Goal: Information Seeking & Learning: Learn about a topic

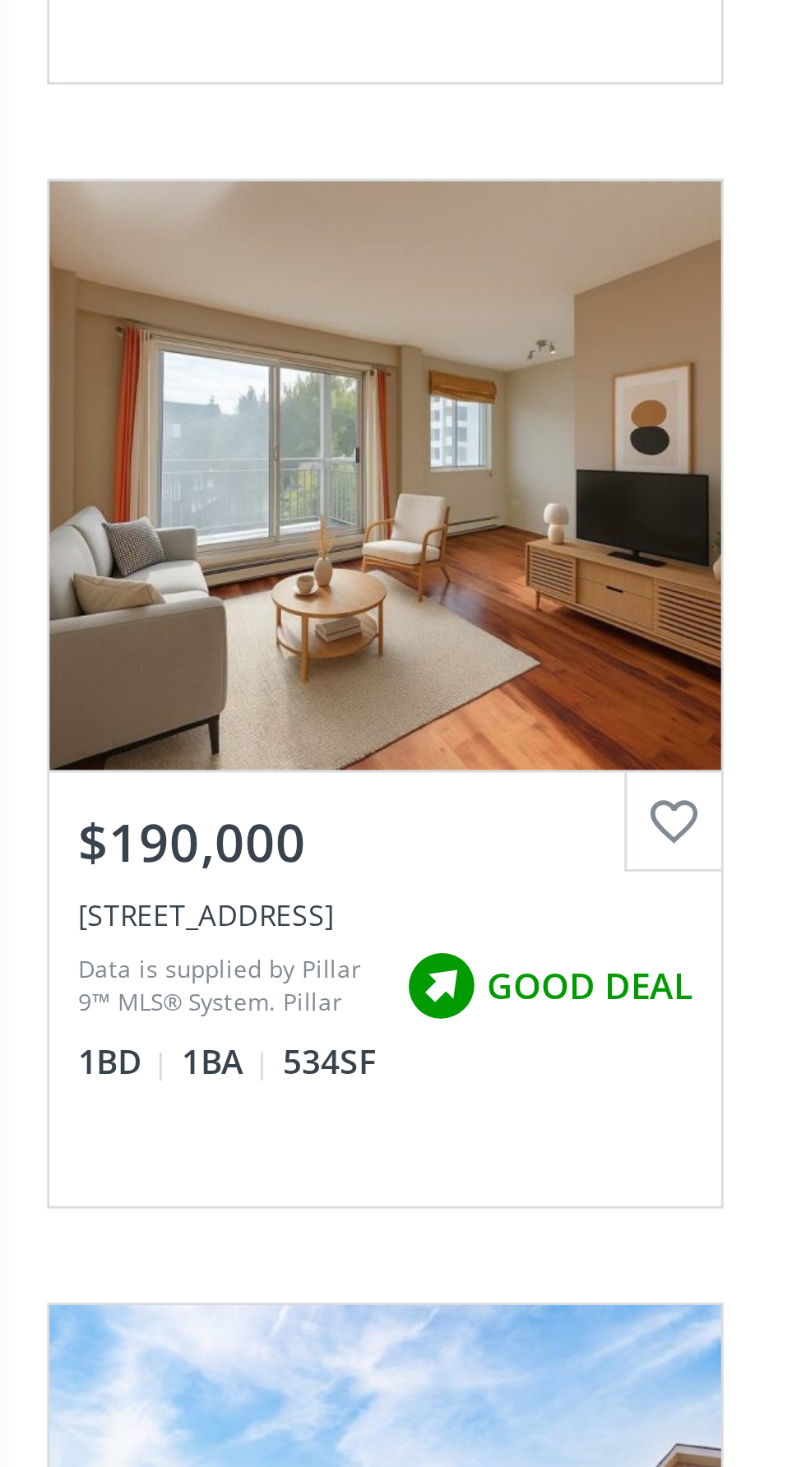
scroll to position [2582, 0]
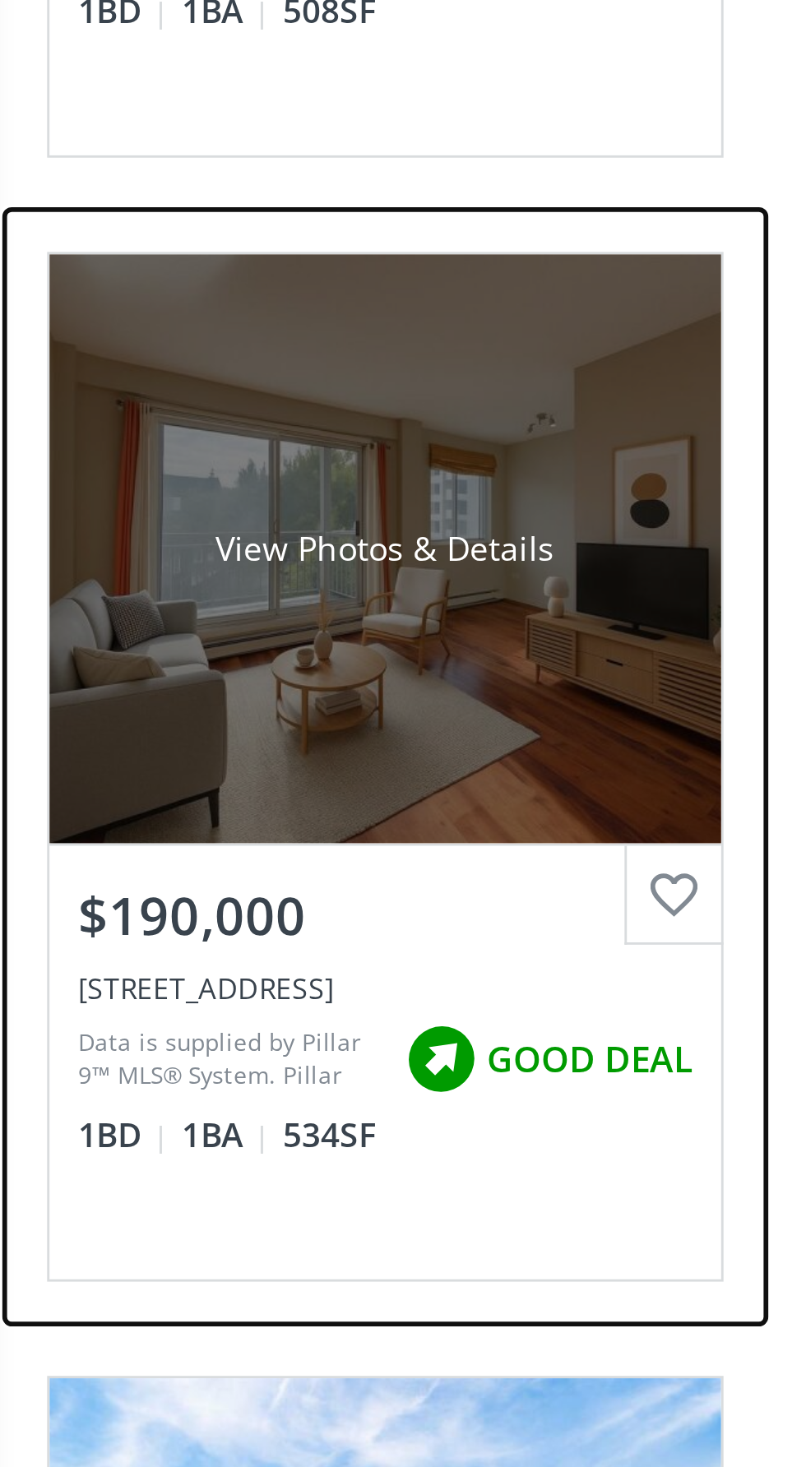
click at [196, 226] on div "View Photos & Details" at bounding box center [134, 192] width 234 height 206
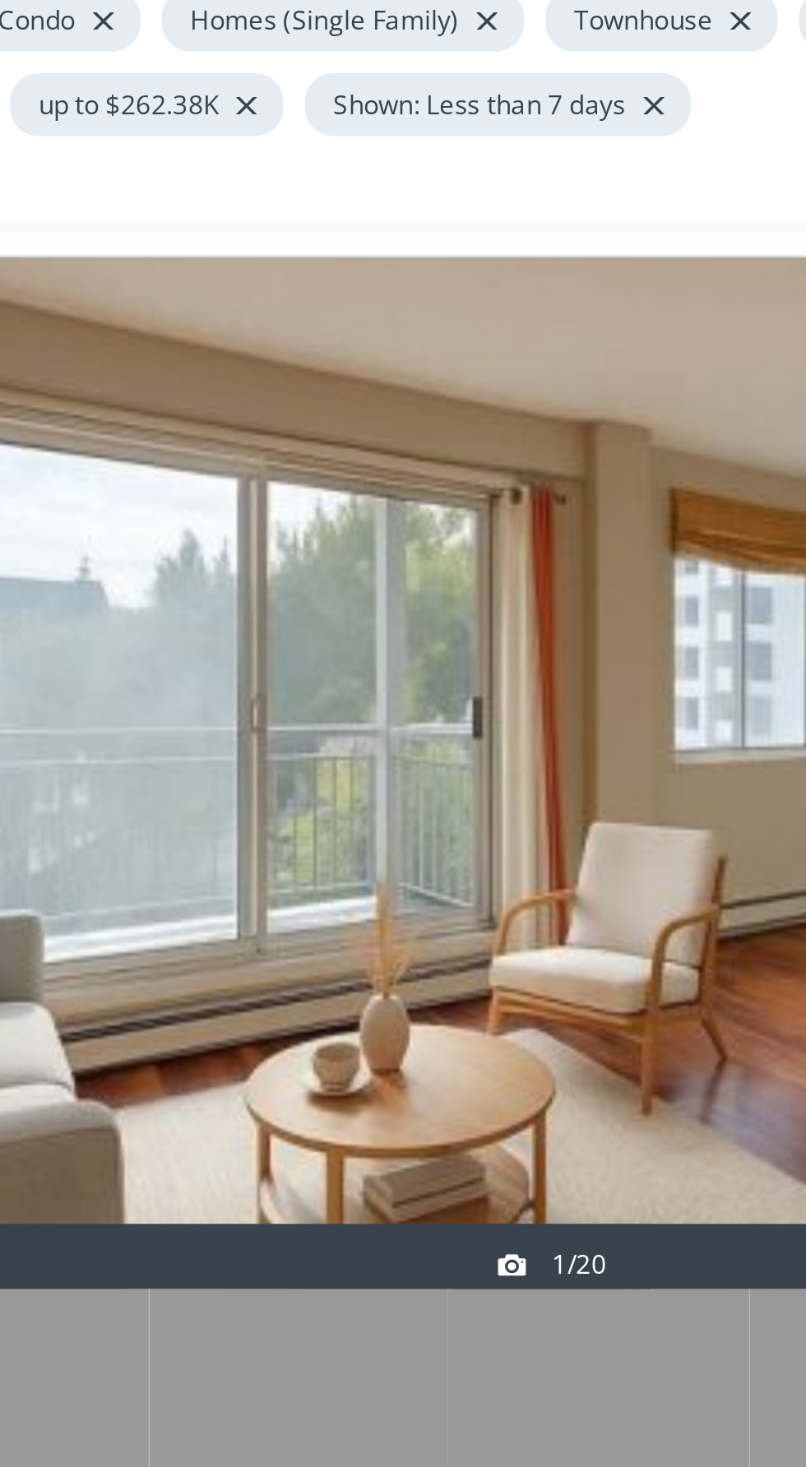
click at [401, 456] on div at bounding box center [403, 445] width 806 height 391
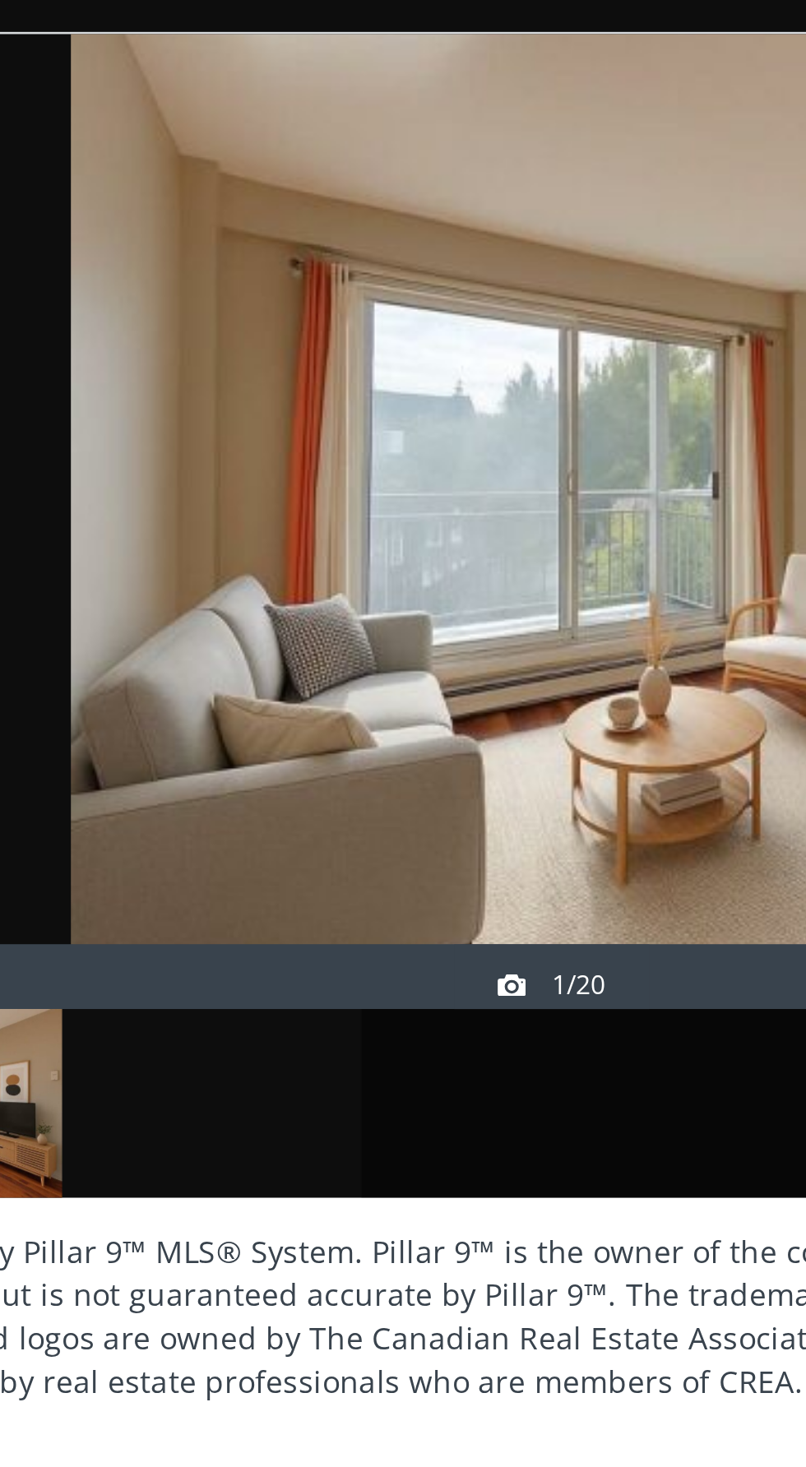
click at [275, 428] on div at bounding box center [274, 436] width 114 height 72
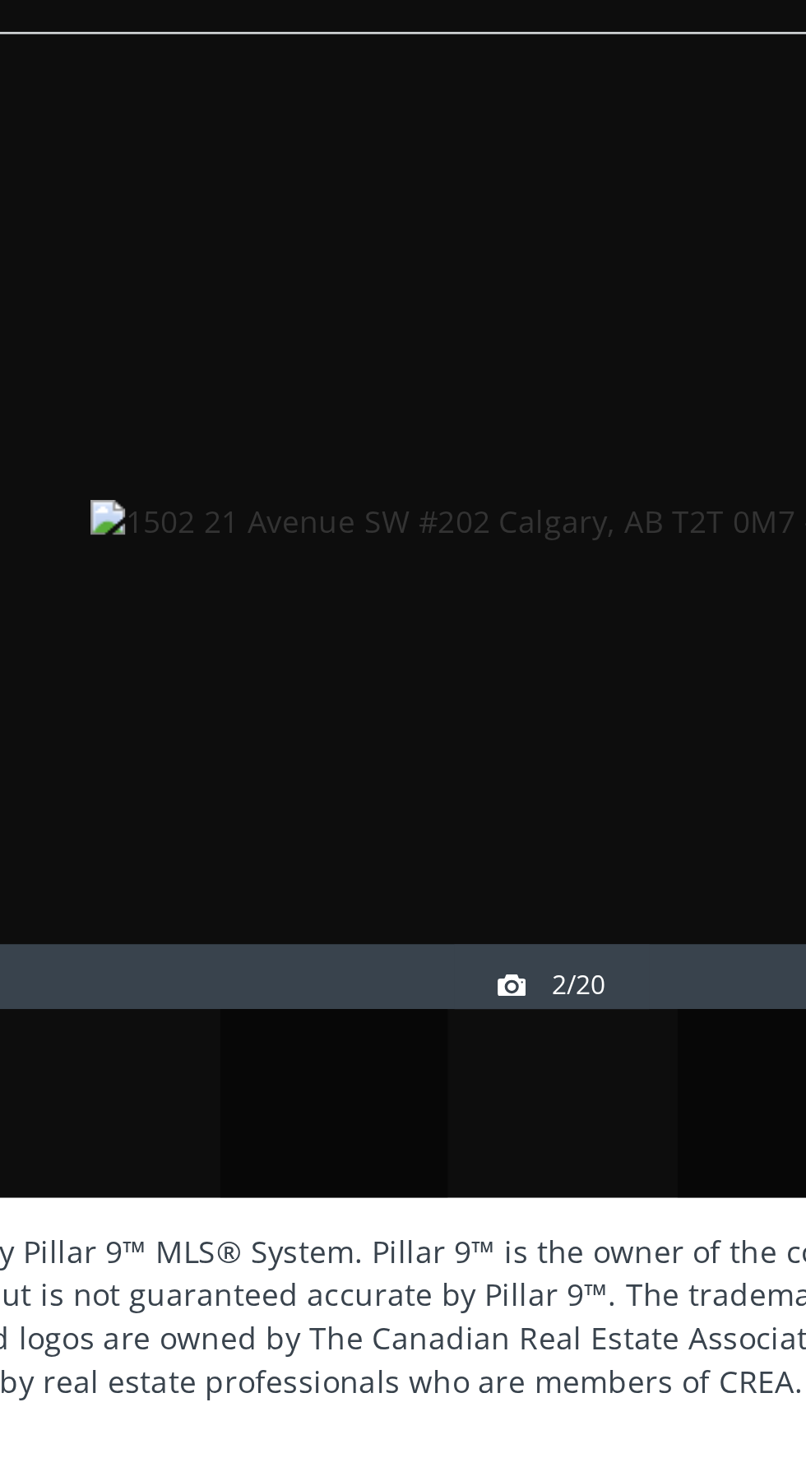
click at [419, 447] on div at bounding box center [407, 436] width 86 height 72
click at [483, 441] on div at bounding box center [494, 436] width 86 height 72
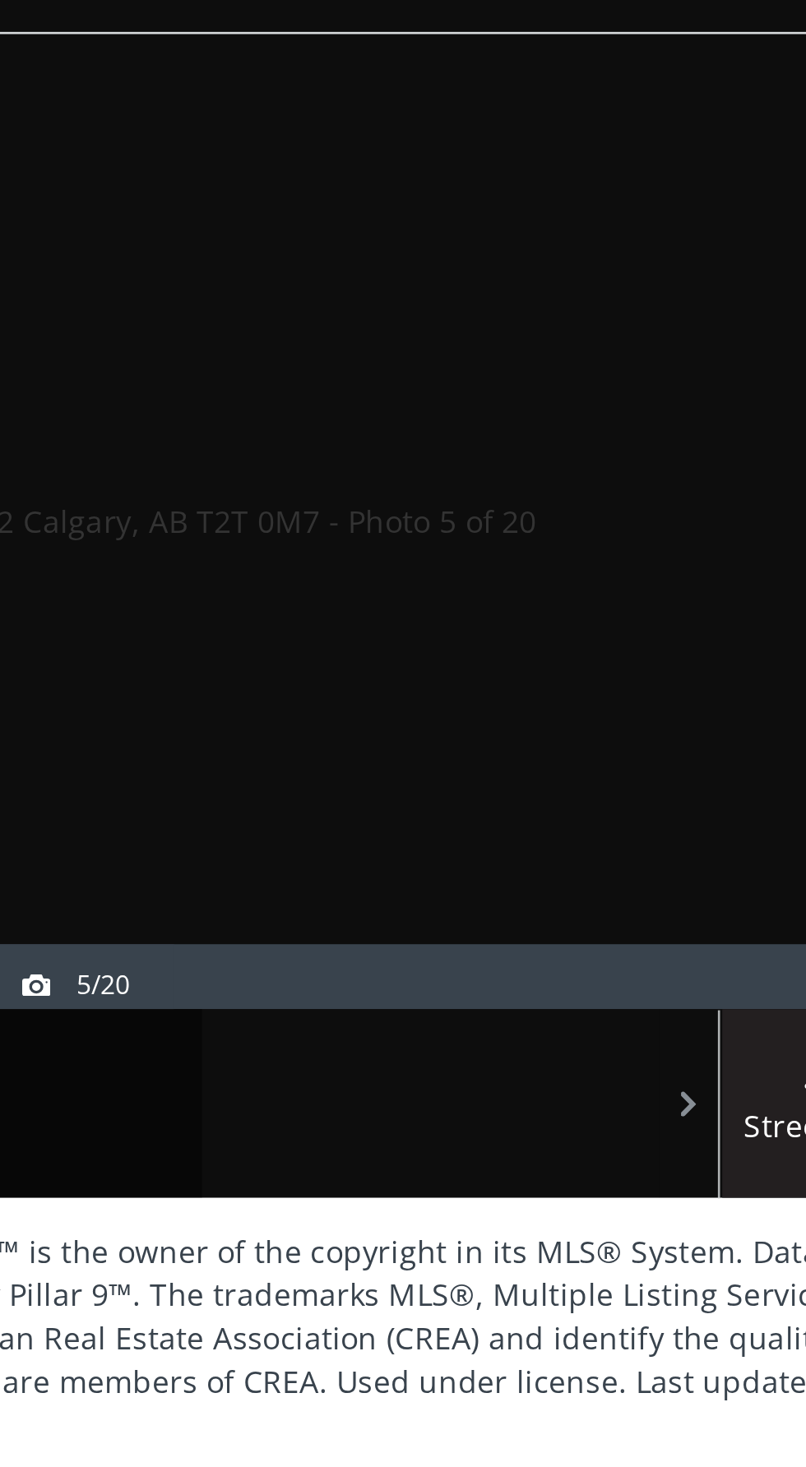
click at [598, 425] on div at bounding box center [580, 436] width 86 height 72
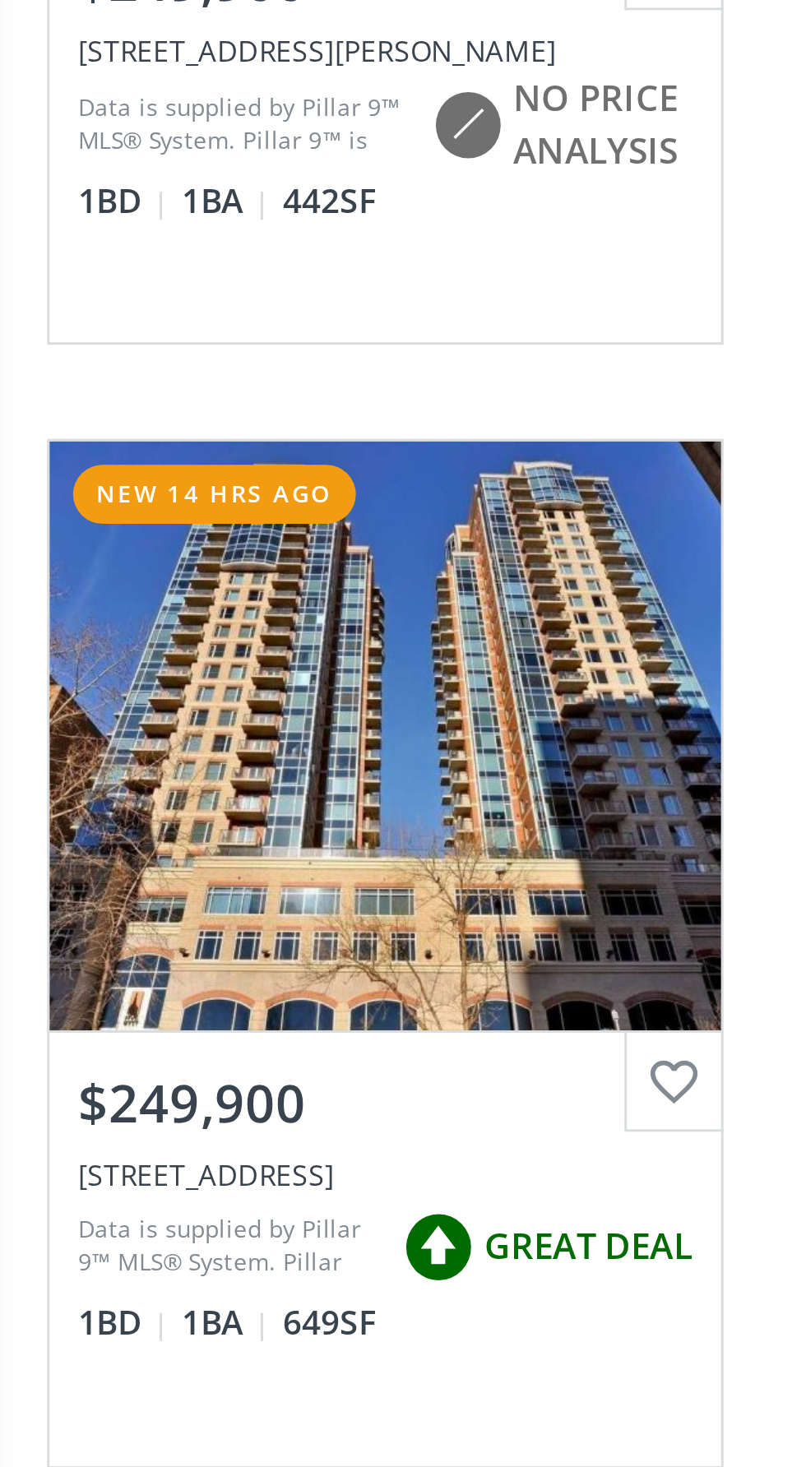
scroll to position [509, 0]
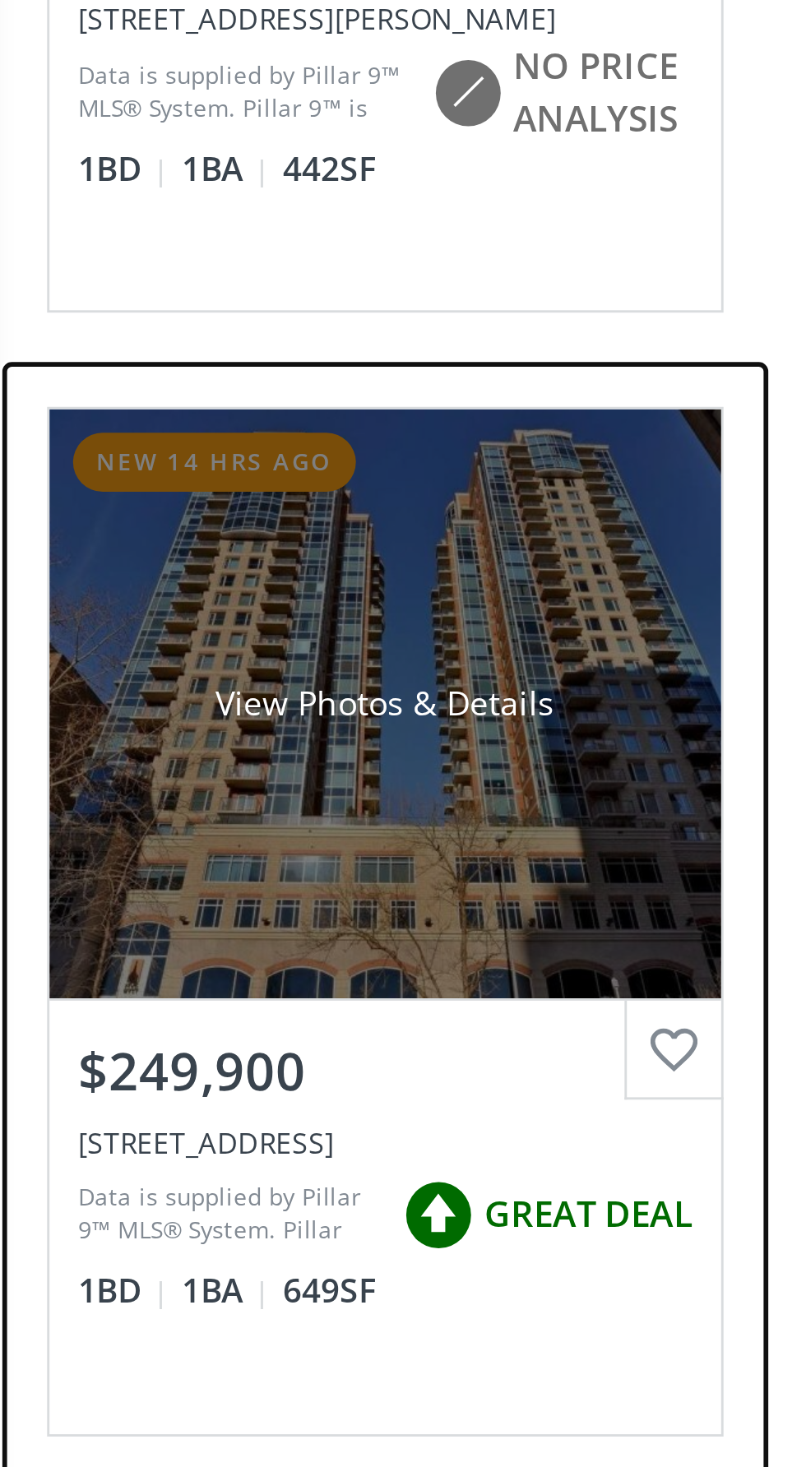
click at [182, 340] on div "View Photos & Details" at bounding box center [134, 305] width 234 height 206
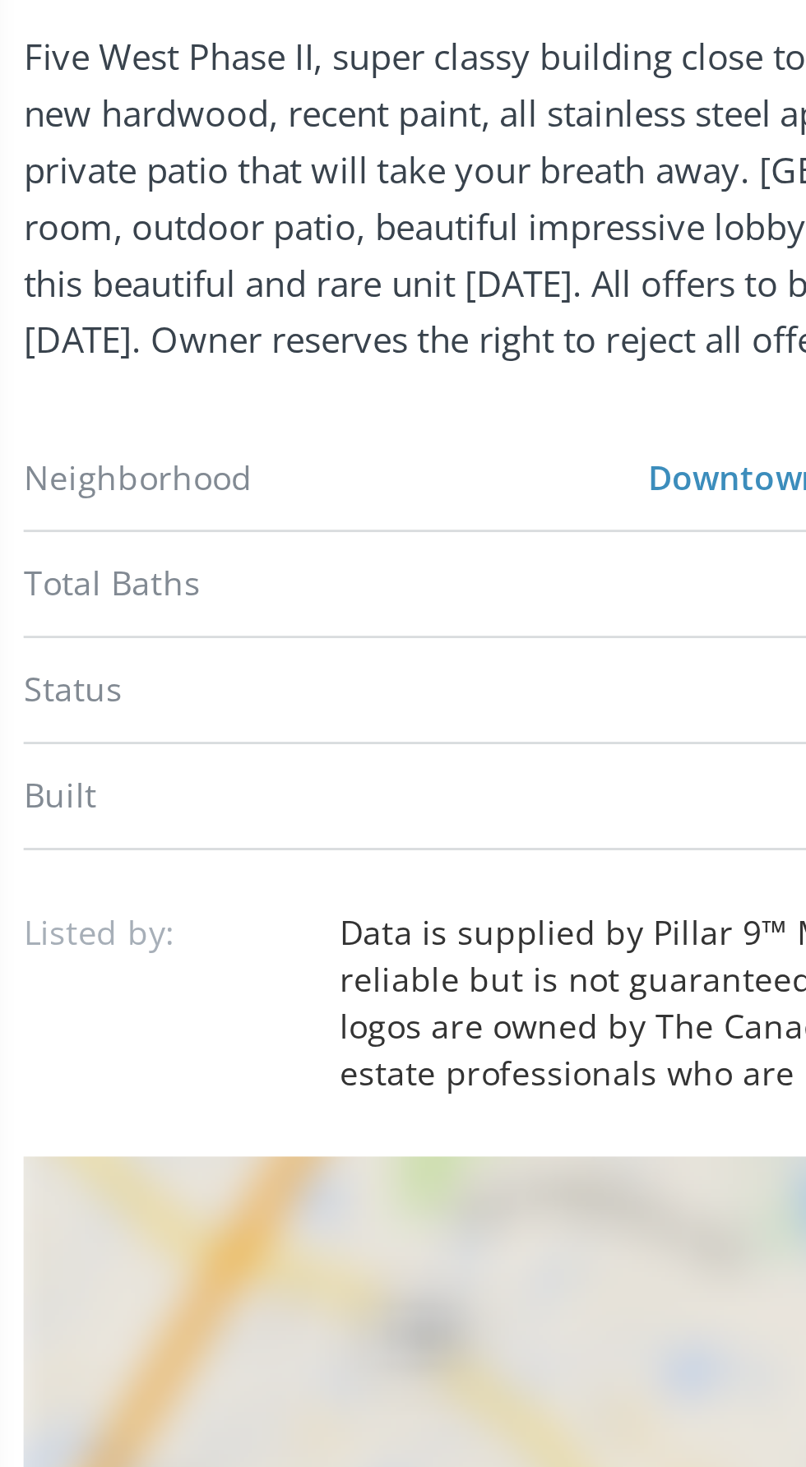
click at [272, 1088] on div "Data is supplied by Pillar 9™ MLS® System. Pillar 9™ is the owner of the copyri…" at bounding box center [457, 1075] width 679 height 66
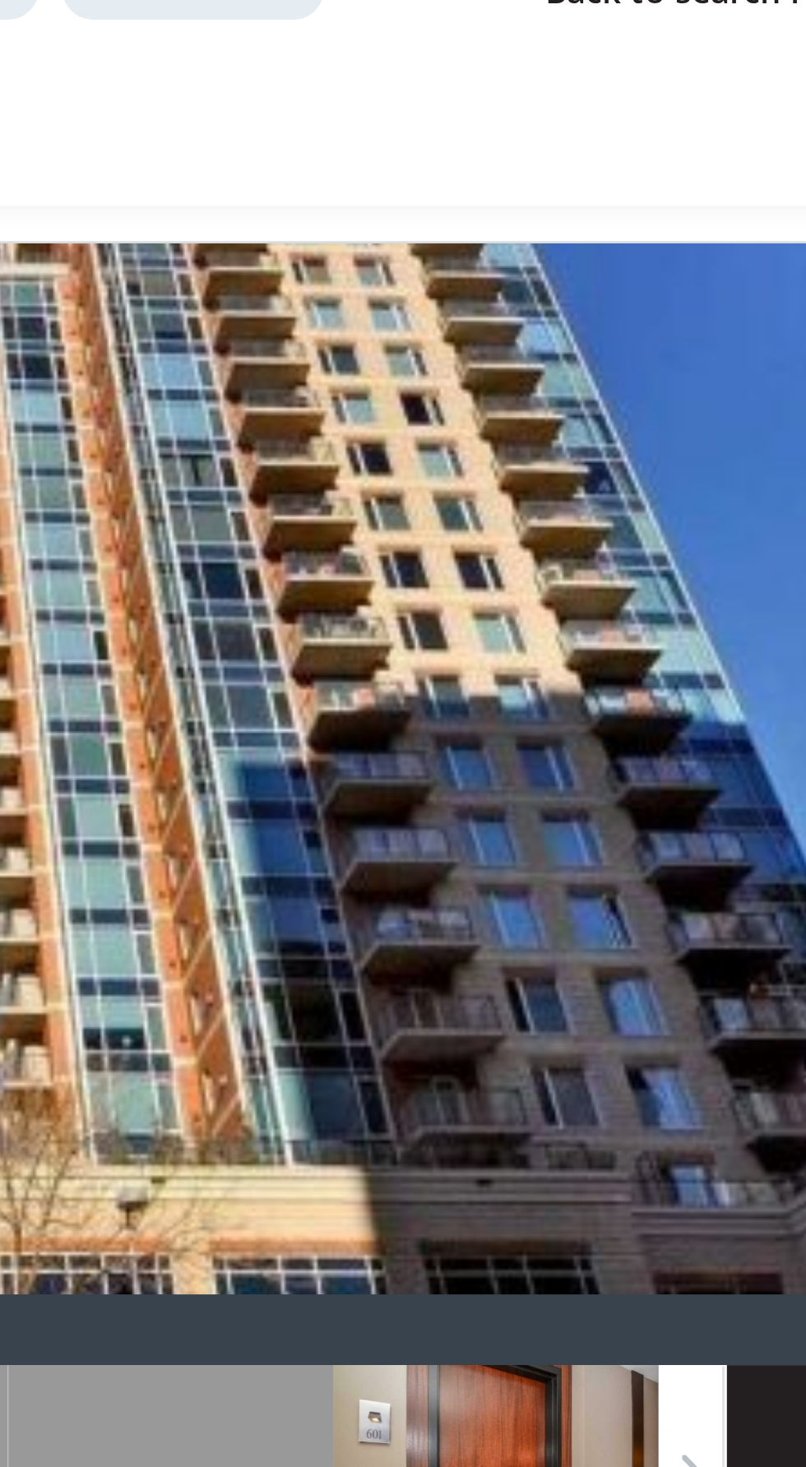
click at [661, 655] on div at bounding box center [648, 678] width 114 height 72
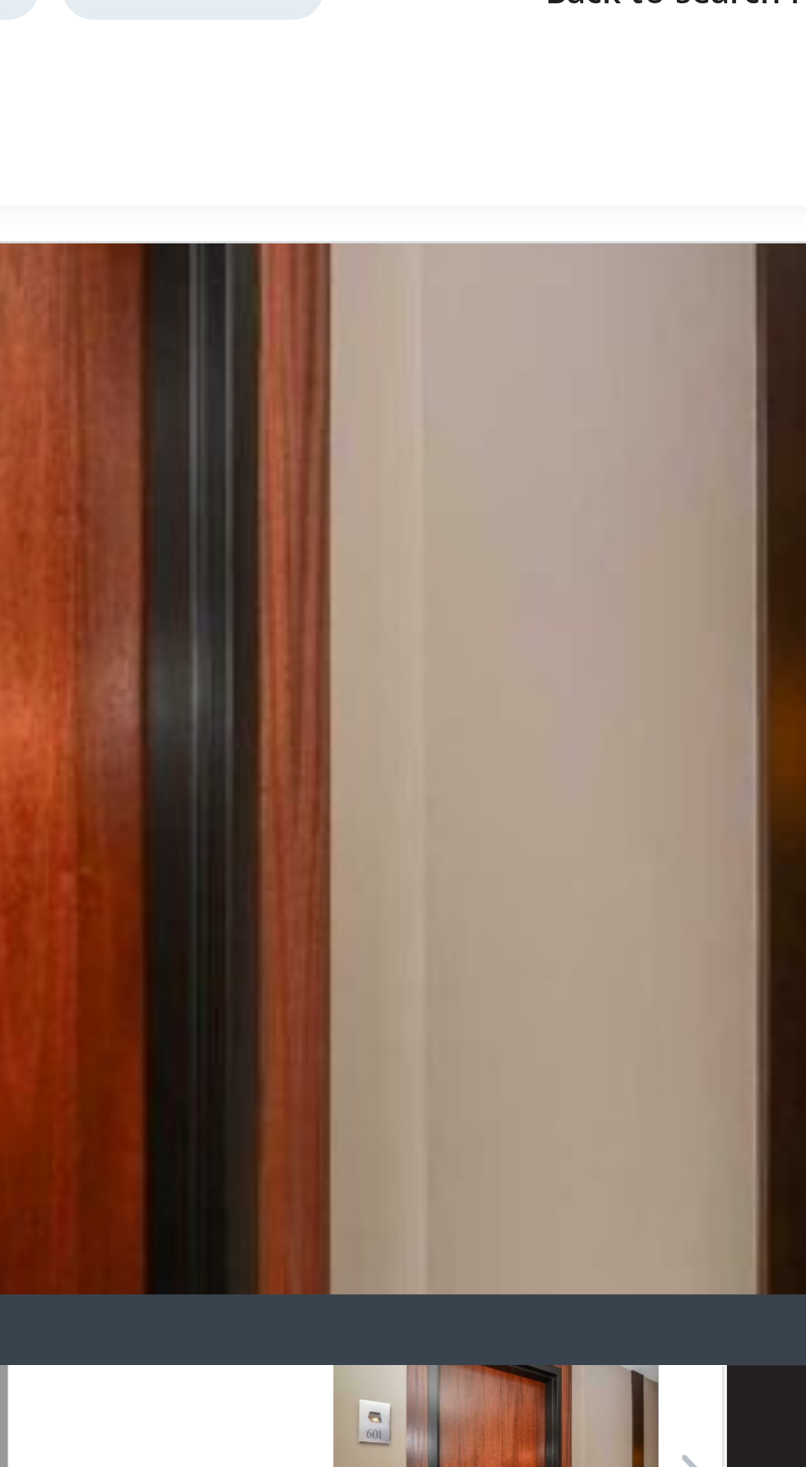
click at [544, 676] on div at bounding box center [535, 678] width 114 height 72
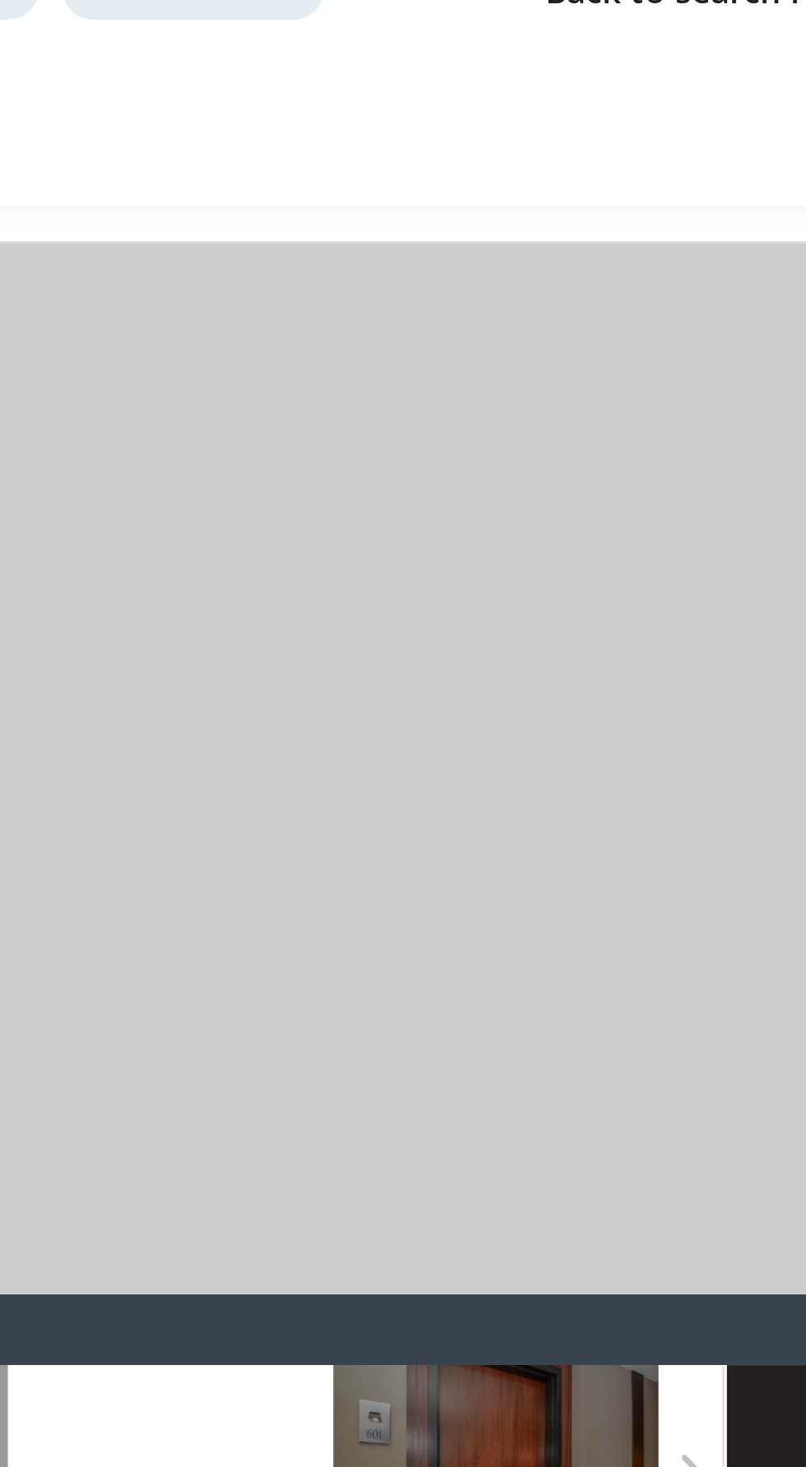
click at [544, 675] on div at bounding box center [535, 678] width 114 height 72
click at [548, 664] on div at bounding box center [535, 678] width 114 height 72
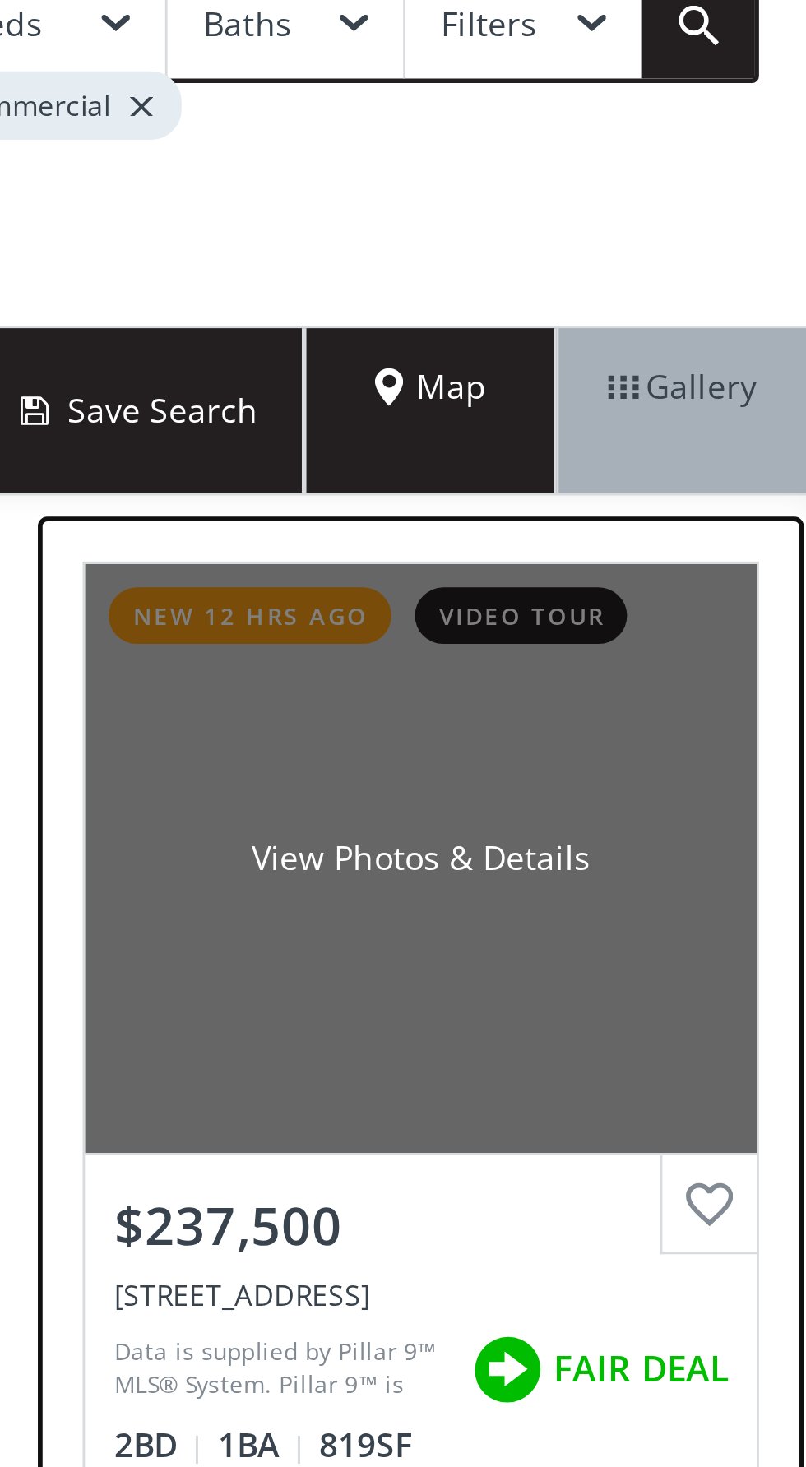
click at [716, 456] on div "View Photos & Details" at bounding box center [671, 423] width 234 height 206
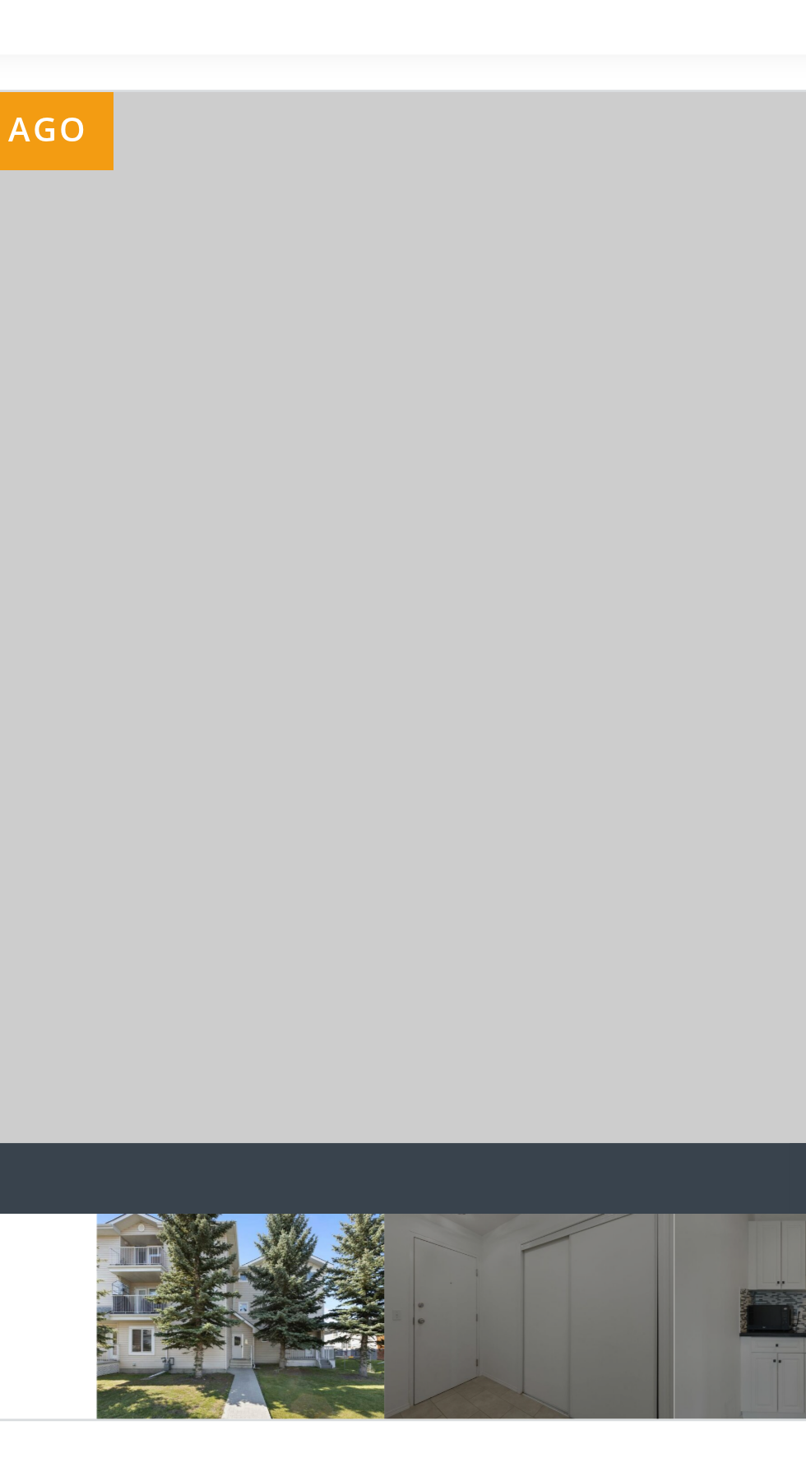
click at [169, 658] on div at bounding box center [174, 678] width 101 height 72
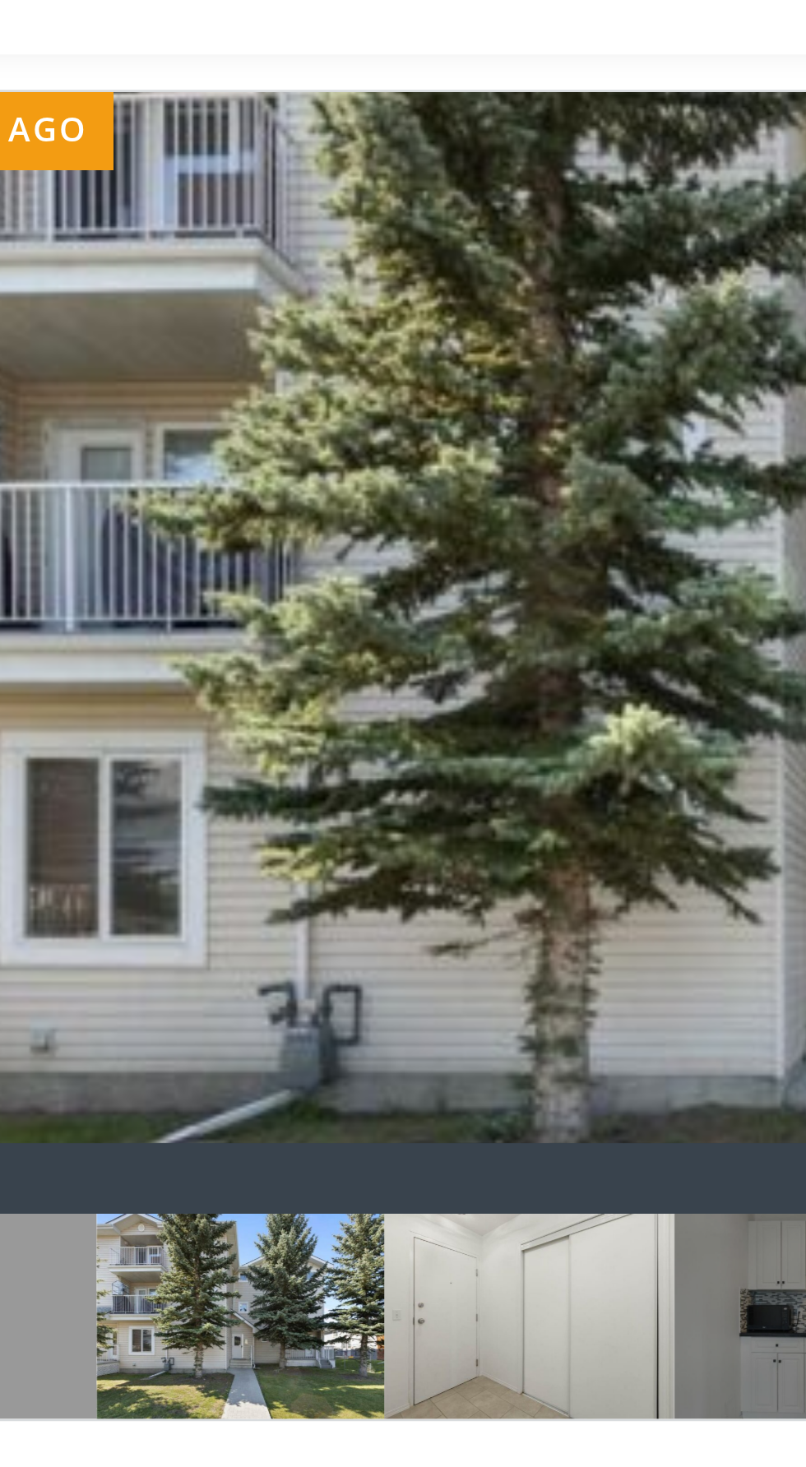
click at [288, 666] on div at bounding box center [275, 678] width 101 height 72
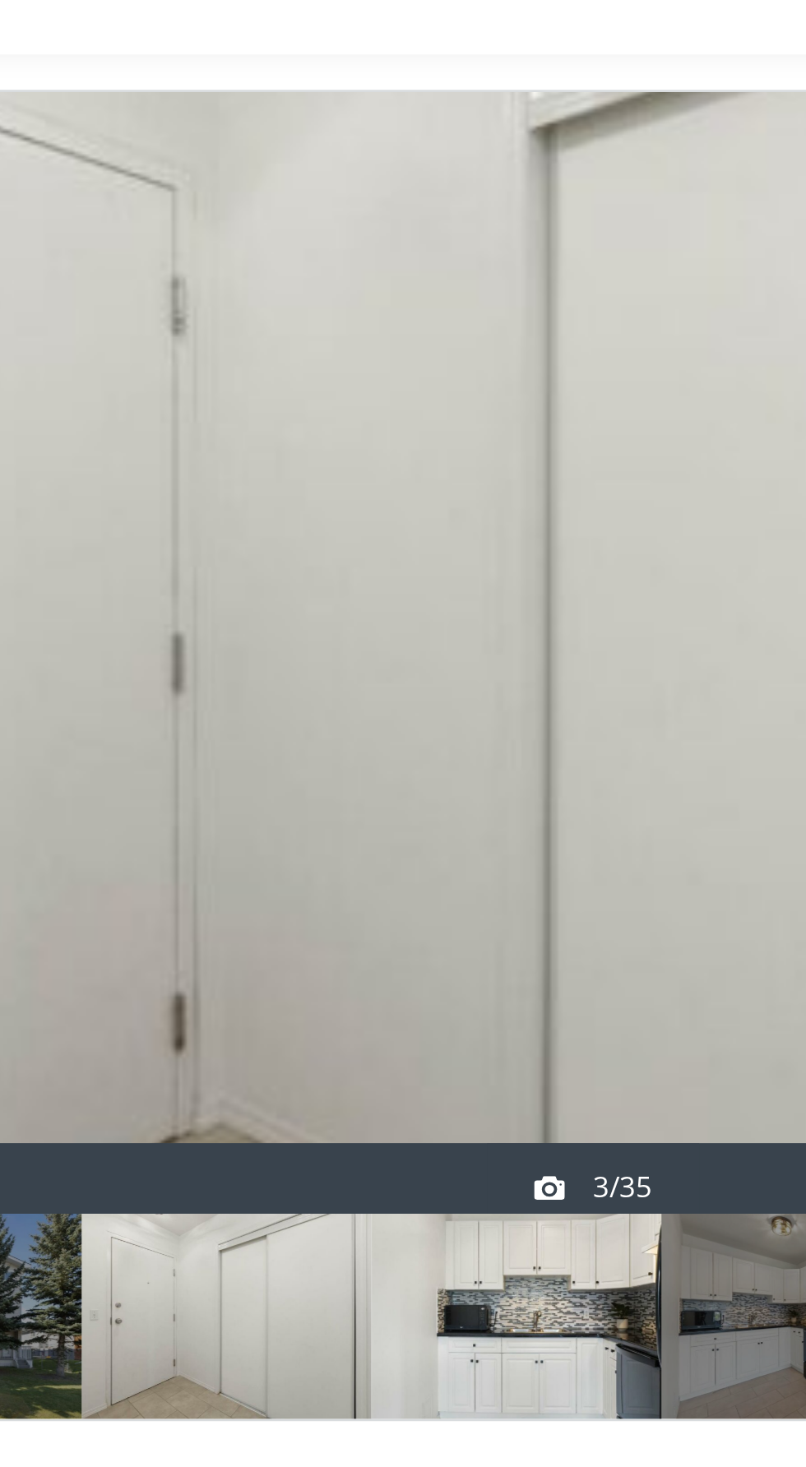
click at [399, 683] on div at bounding box center [376, 678] width 101 height 72
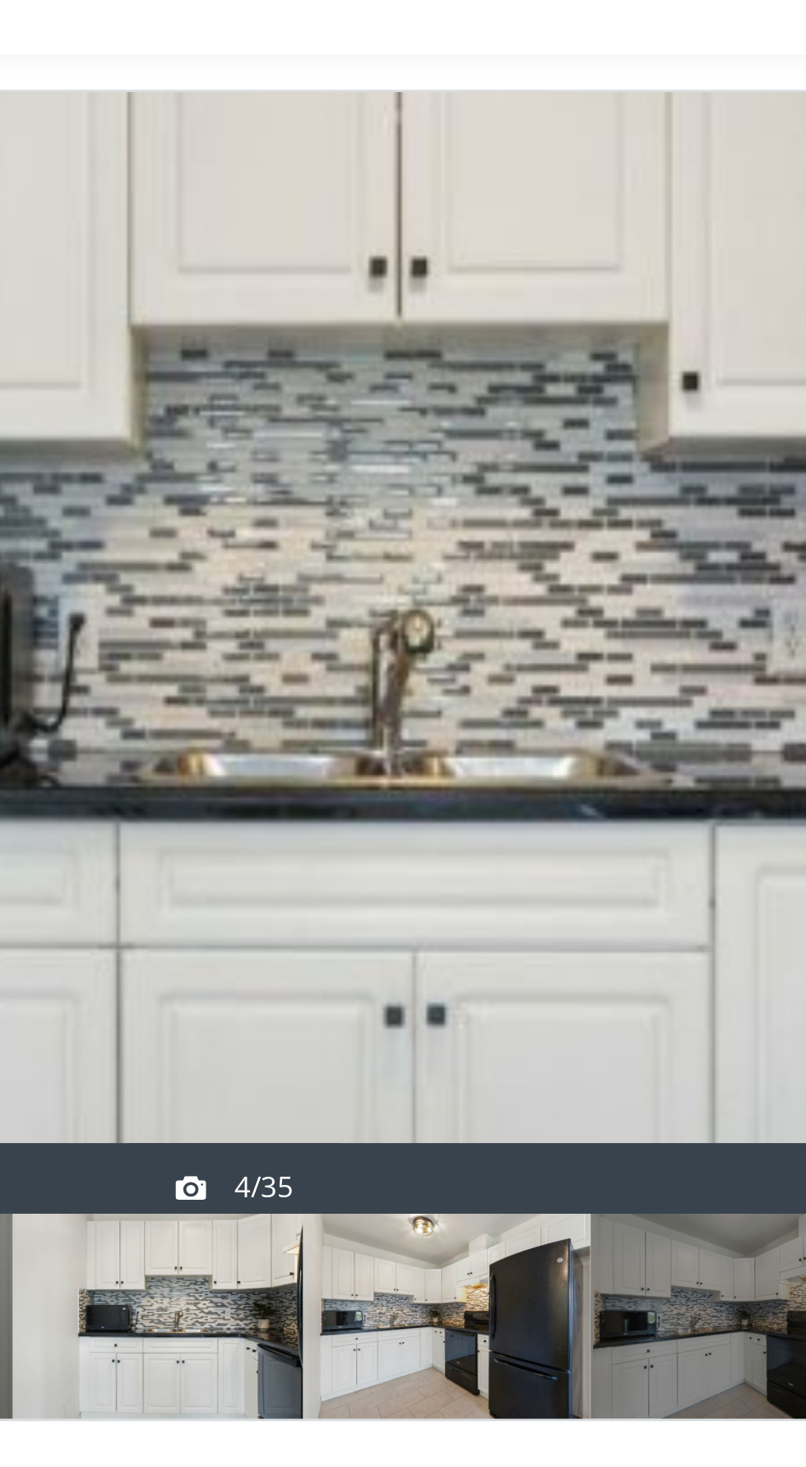
click at [516, 686] on div at bounding box center [477, 678] width 101 height 72
